Goal: Navigation & Orientation: Find specific page/section

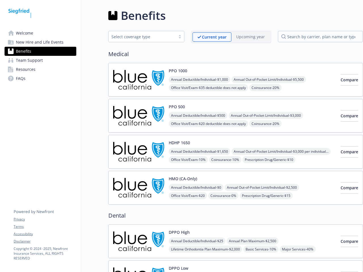
click at [45, 234] on link "Accessibility" at bounding box center [45, 234] width 62 height 5
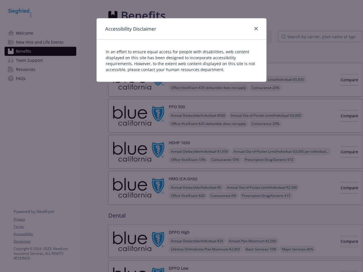
click at [45, 241] on div "Accessibility Disclaimer In an effort to ensure equal access for people with di…" at bounding box center [181, 136] width 363 height 272
click at [212, 37] on div "Accessibility Disclaimer" at bounding box center [181, 28] width 169 height 21
click at [250, 37] on div "Accessibility Disclaimer" at bounding box center [181, 28] width 169 height 21
click at [178, 71] on p "In an effort to ensure equal access for people with disabilities, web content d…" at bounding box center [181, 61] width 151 height 24
click at [200, 79] on div "In an effort to ensure equal access for people with disabilities, web content d…" at bounding box center [181, 61] width 169 height 42
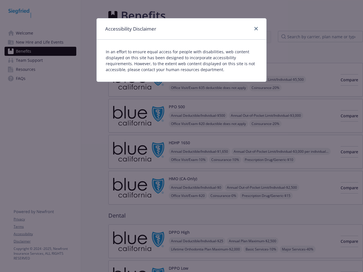
click at [271, 79] on div "Accessibility Disclaimer In an effort to ensure equal access for people with di…" at bounding box center [181, 136] width 363 height 272
click at [209, 88] on div "Accessibility Disclaimer In an effort to ensure equal access for people with di…" at bounding box center [181, 136] width 363 height 272
click at [268, 88] on div "Accessibility Disclaimer In an effort to ensure equal access for people with di…" at bounding box center [181, 136] width 363 height 272
click at [340, 80] on div "Accessibility Disclaimer In an effort to ensure equal access for people with di…" at bounding box center [181, 136] width 363 height 272
